Goal: Task Accomplishment & Management: Complete application form

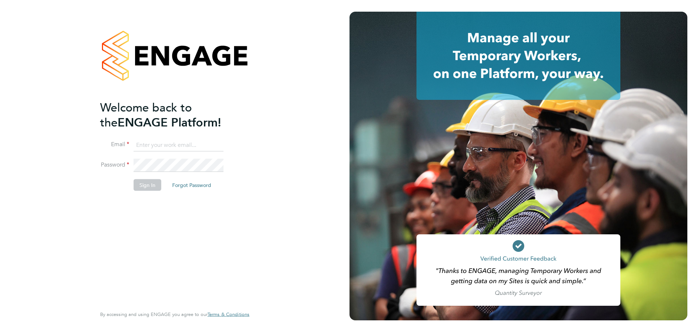
type input "[EMAIL_ADDRESS][PERSON_NAME][DOMAIN_NAME]"
click at [149, 184] on button "Sign In" at bounding box center [148, 185] width 28 height 12
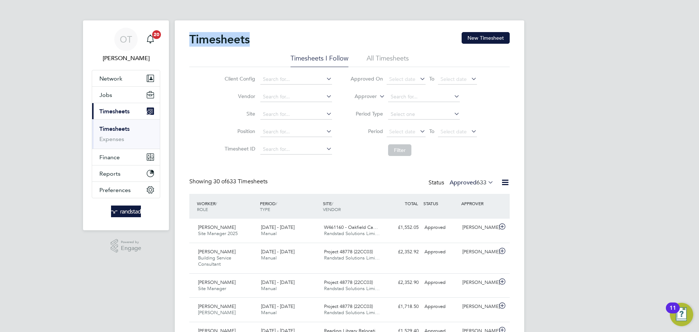
drag, startPoint x: 256, startPoint y: 42, endPoint x: 183, endPoint y: 43, distance: 73.6
click at [262, 38] on div "Timesheets New Timesheet" at bounding box center [349, 43] width 321 height 22
drag, startPoint x: 261, startPoint y: 38, endPoint x: 191, endPoint y: 40, distance: 69.6
click at [191, 40] on div "Timesheets New Timesheet" at bounding box center [349, 43] width 321 height 22
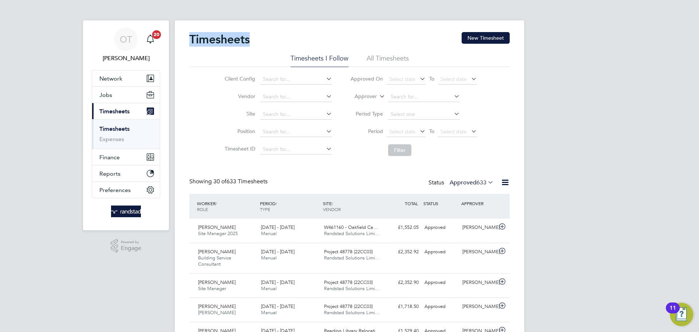
click at [238, 37] on h2 "Timesheets" at bounding box center [219, 39] width 60 height 15
click at [255, 36] on div "Timesheets New Timesheet" at bounding box center [349, 43] width 321 height 22
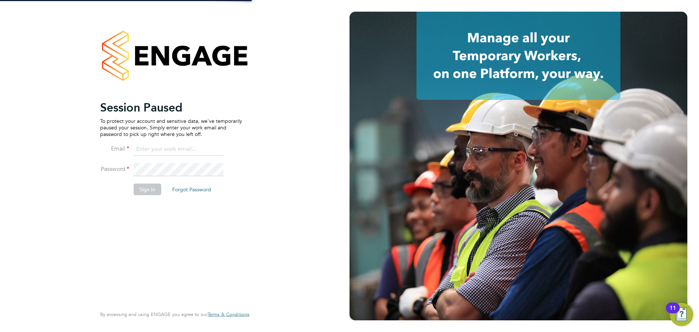
type input "[EMAIL_ADDRESS][PERSON_NAME][DOMAIN_NAME]"
